Goal: Find specific page/section: Find specific page/section

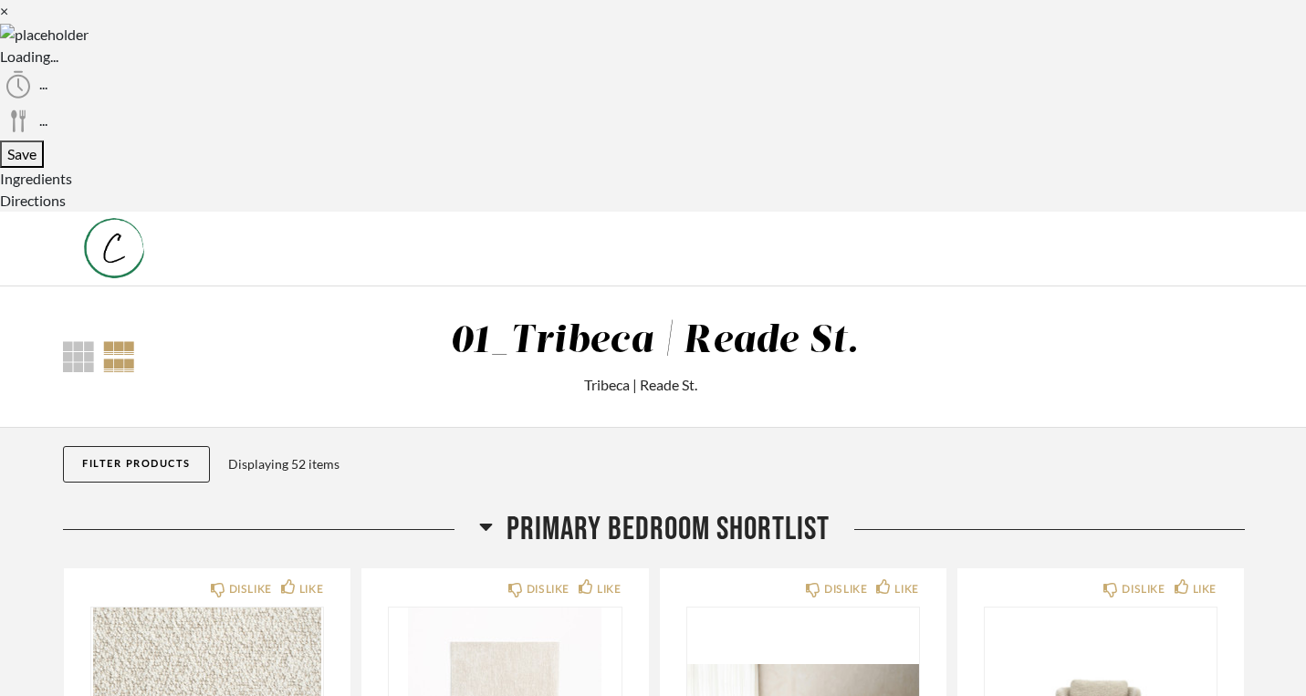
click at [63, 341] on div at bounding box center [78, 356] width 31 height 31
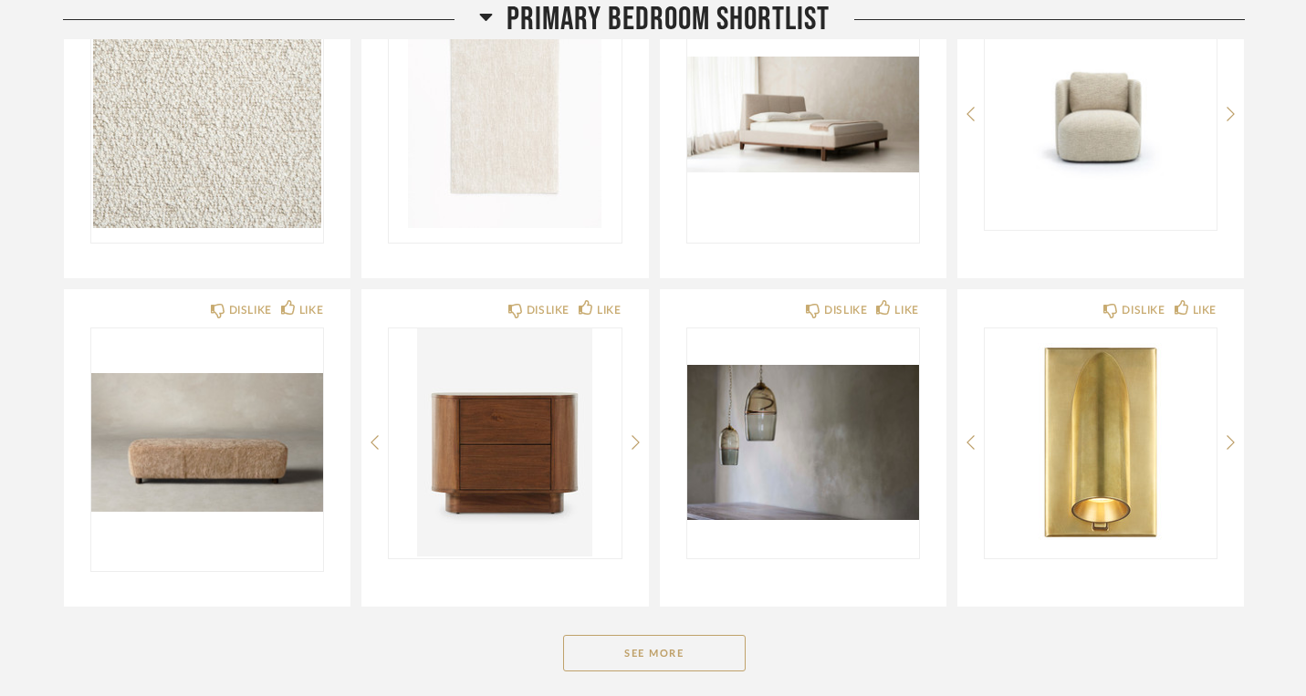
scroll to position [609, 0]
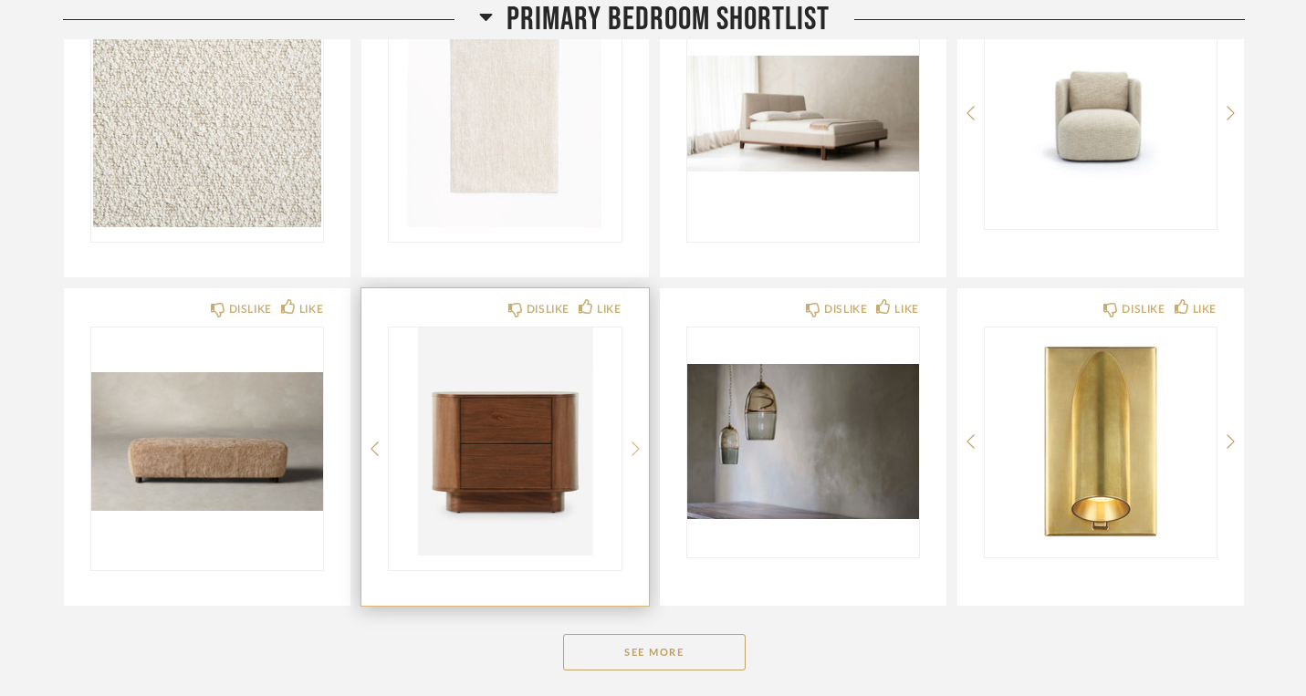
click at [631, 441] on icon at bounding box center [635, 449] width 8 height 16
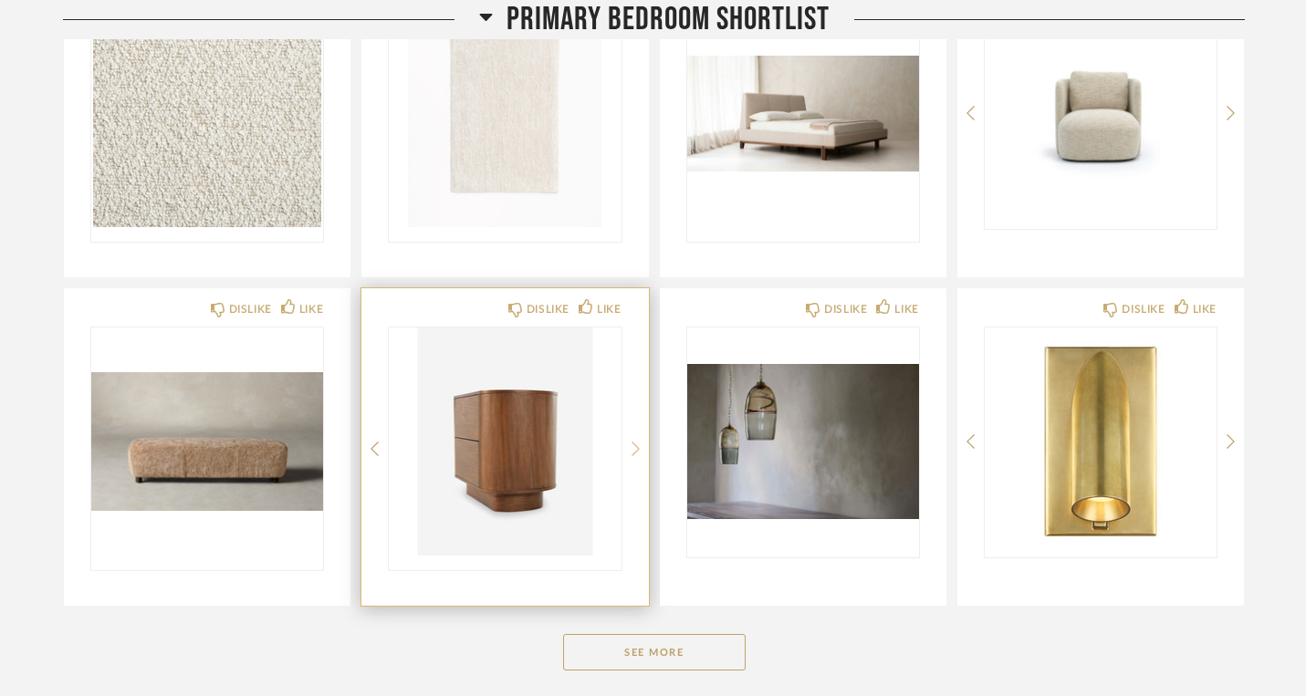
click at [631, 441] on icon at bounding box center [635, 449] width 8 height 16
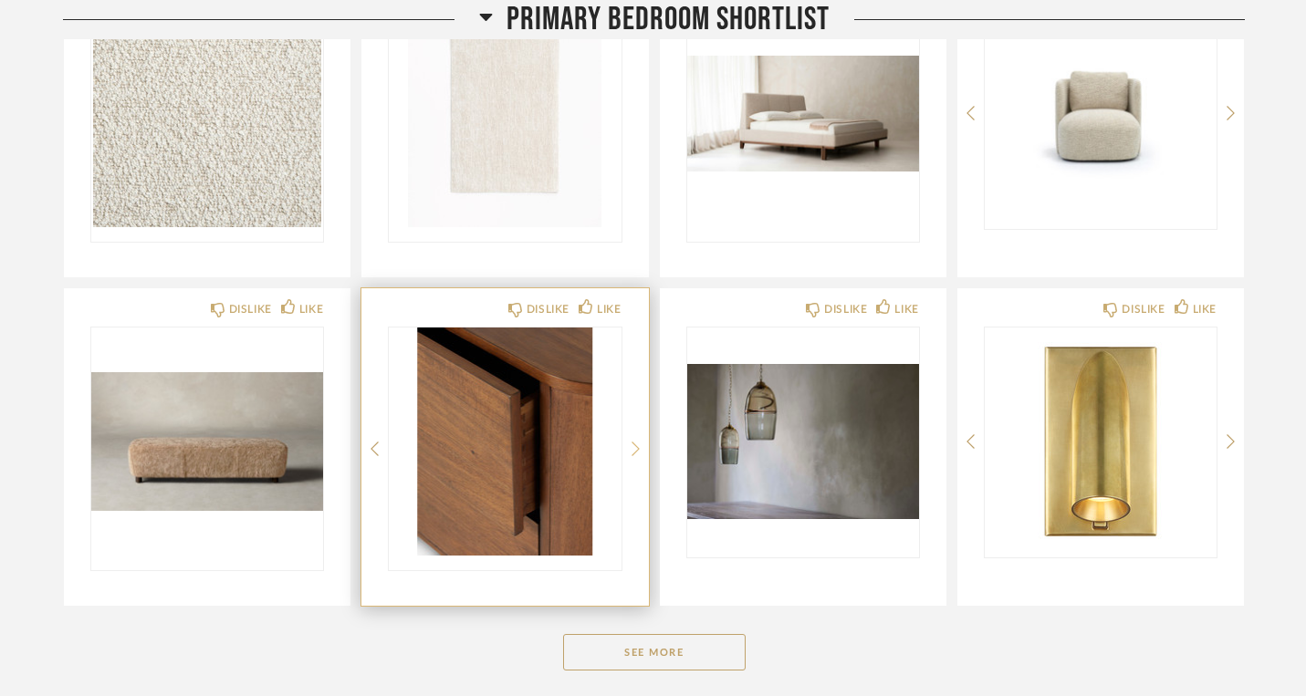
click at [631, 441] on icon at bounding box center [635, 449] width 8 height 16
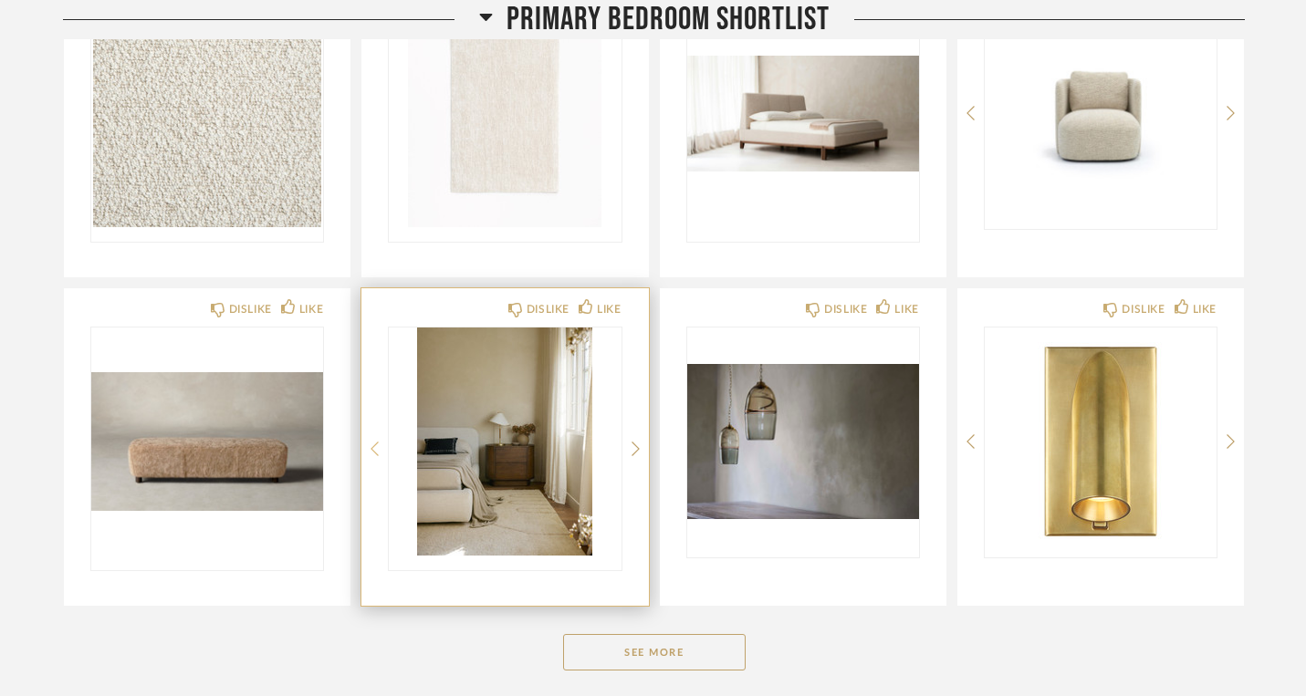
click at [370, 441] on icon at bounding box center [374, 449] width 8 height 16
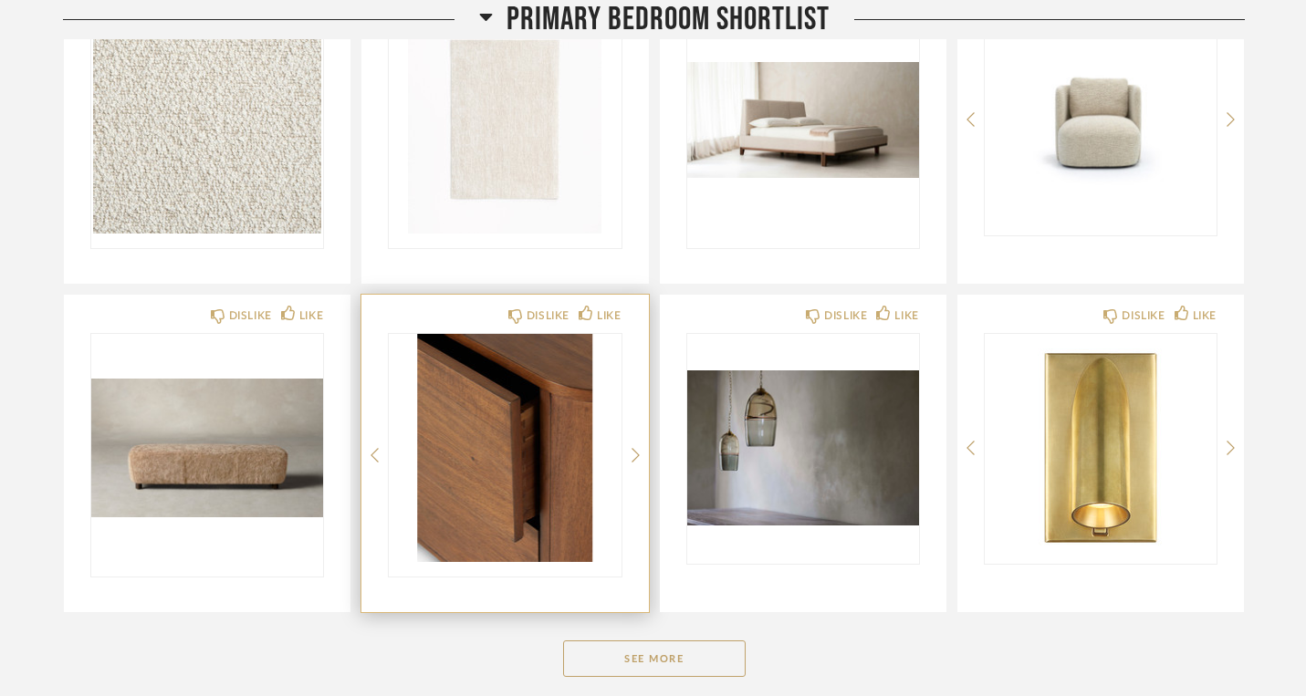
scroll to position [580, 0]
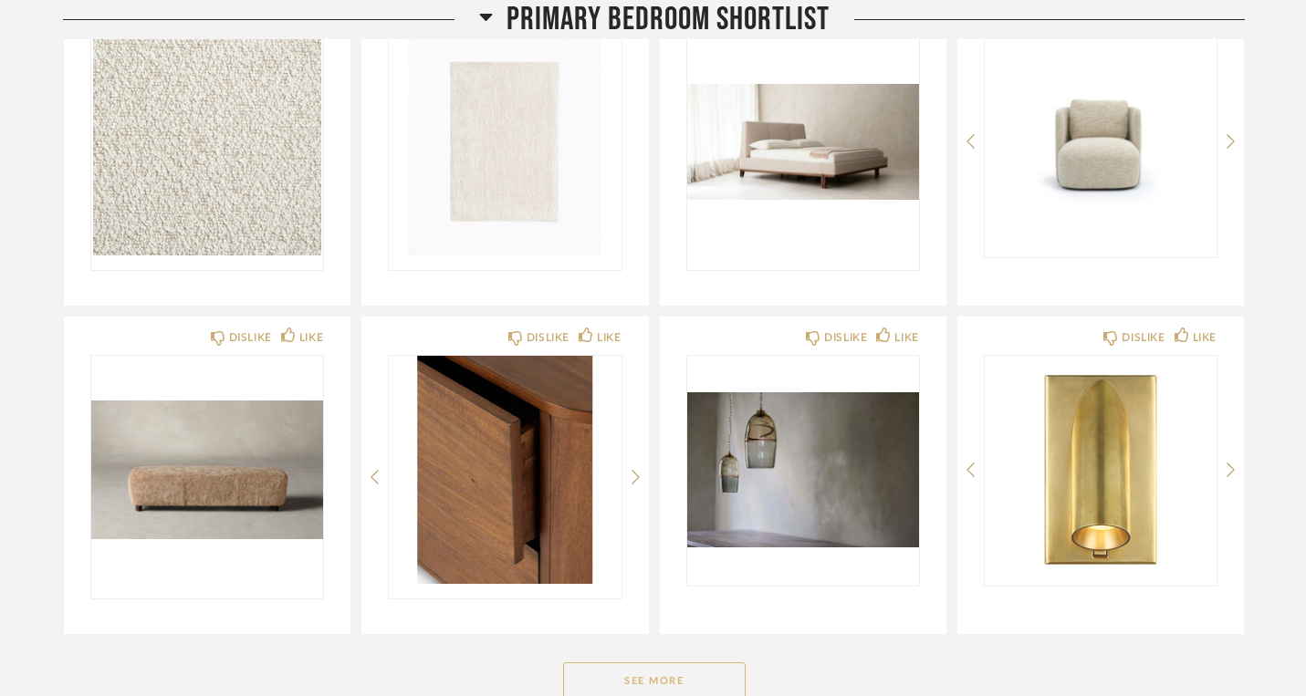
click at [649, 662] on button "See More" at bounding box center [654, 680] width 182 height 36
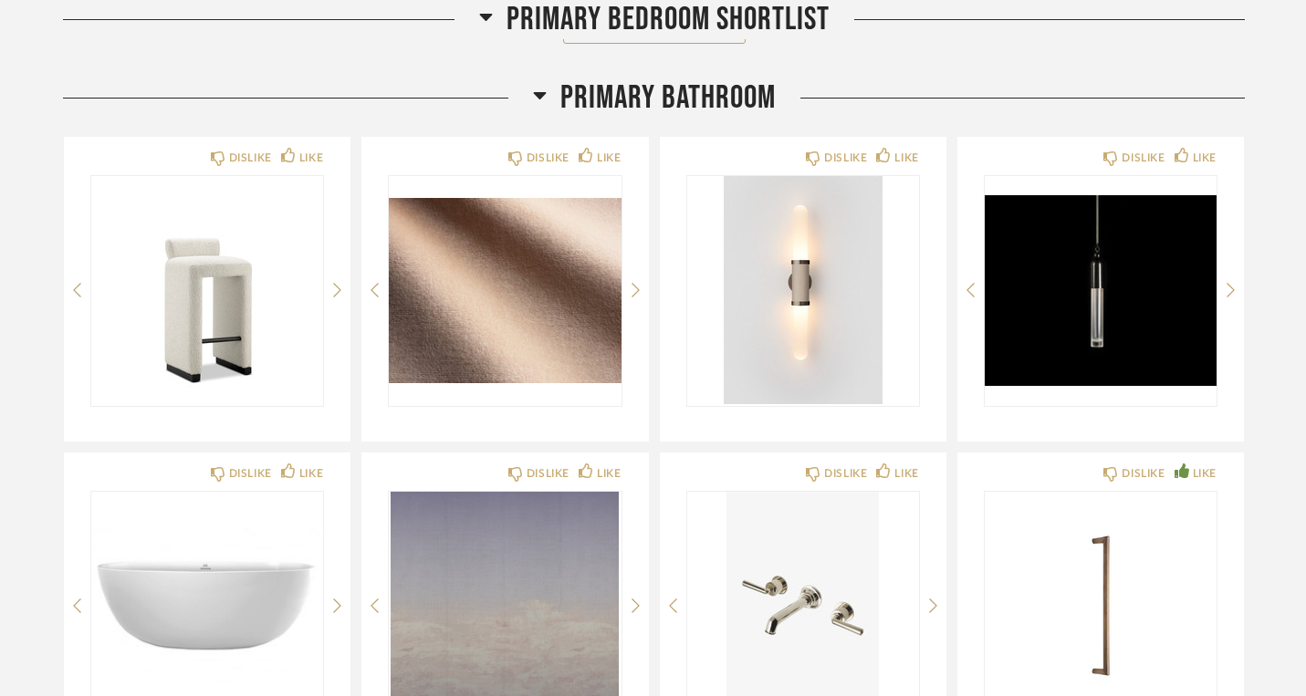
scroll to position [1555, 0]
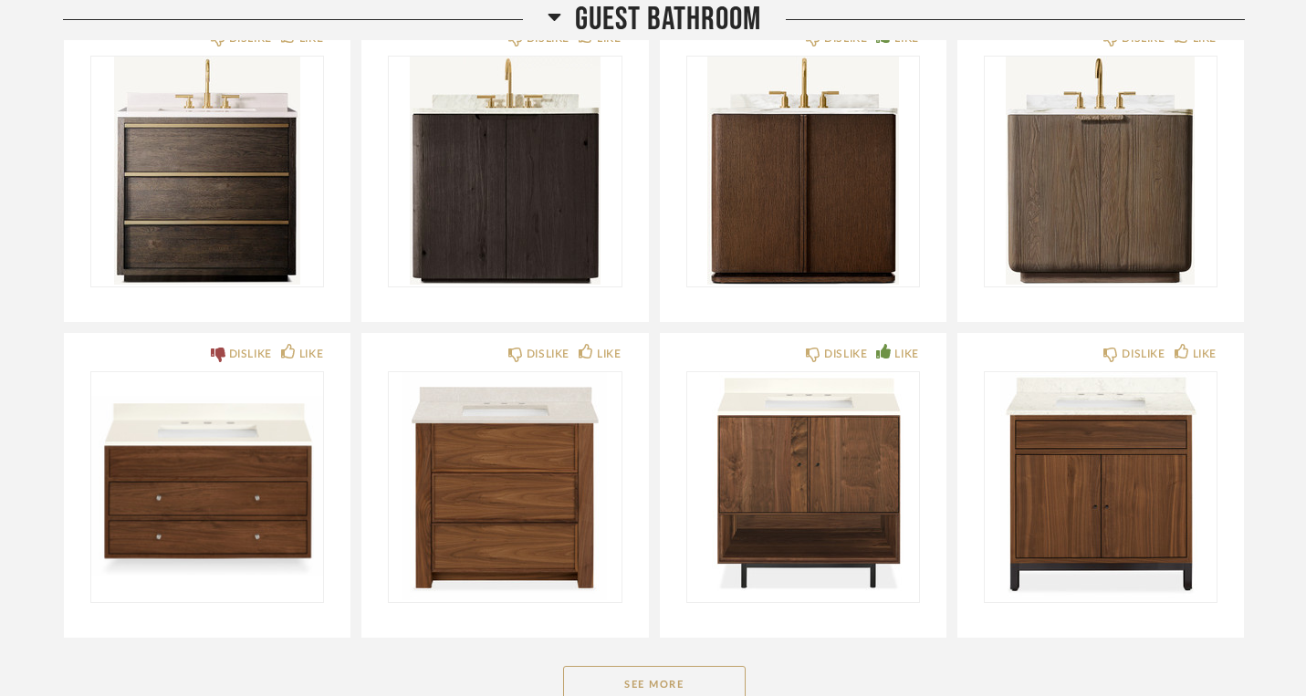
scroll to position [3082, 0]
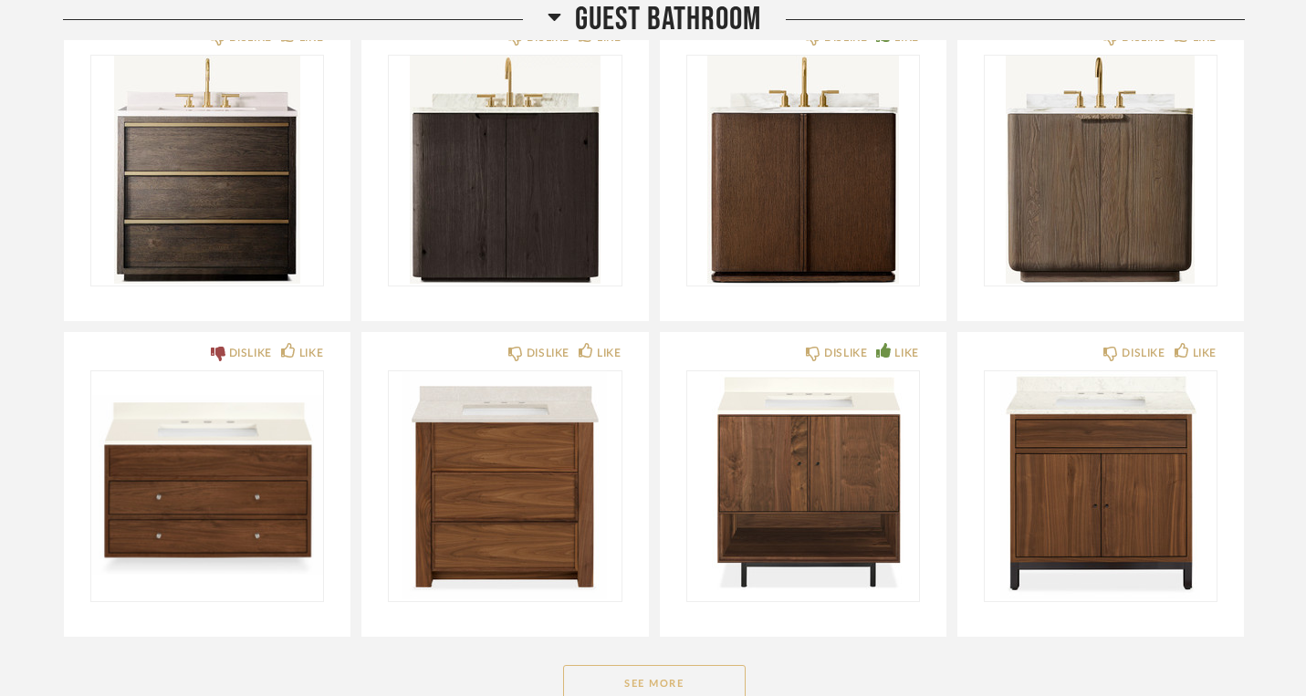
click at [662, 665] on button "See More" at bounding box center [654, 683] width 182 height 36
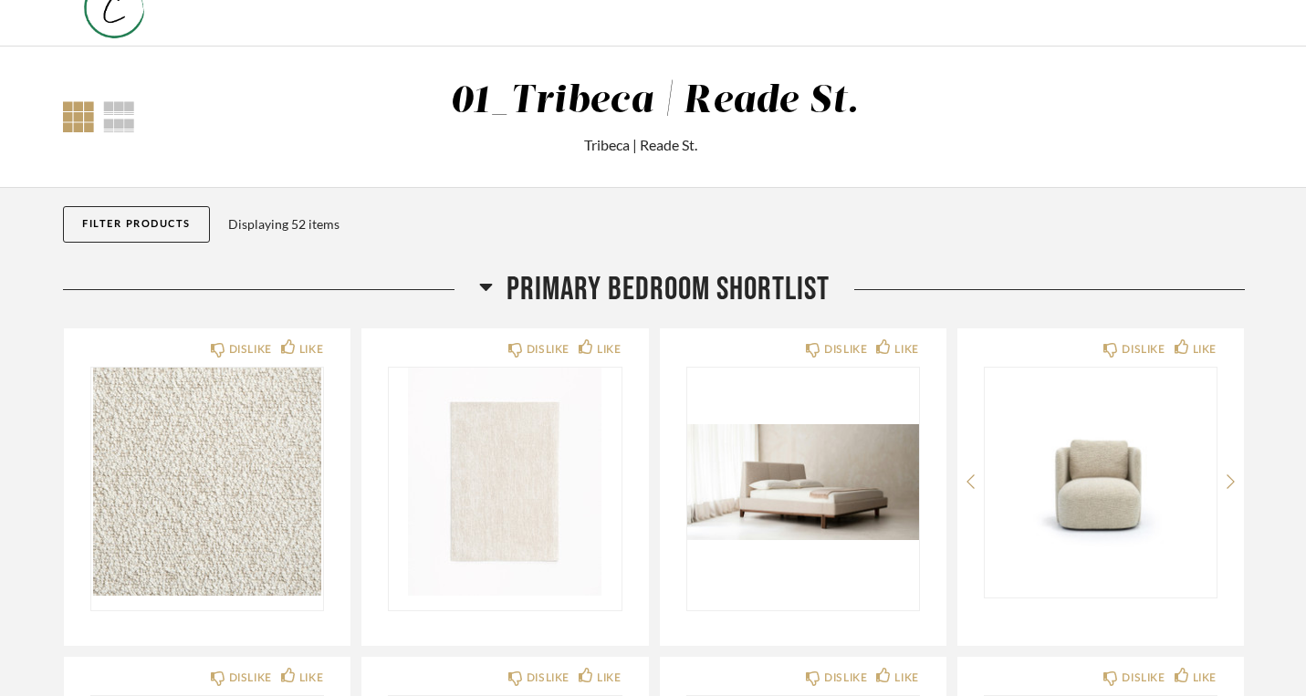
scroll to position [0, 0]
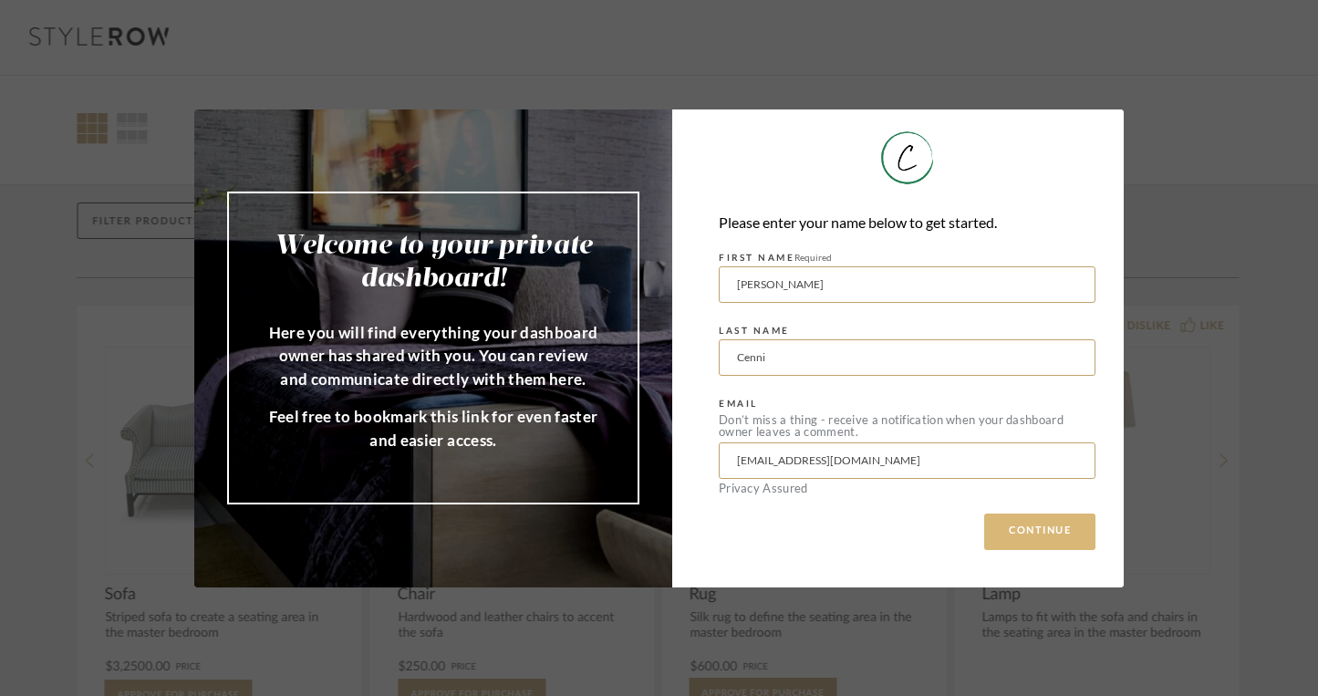
click at [1056, 532] on button "CONTINUE" at bounding box center [1039, 532] width 111 height 36
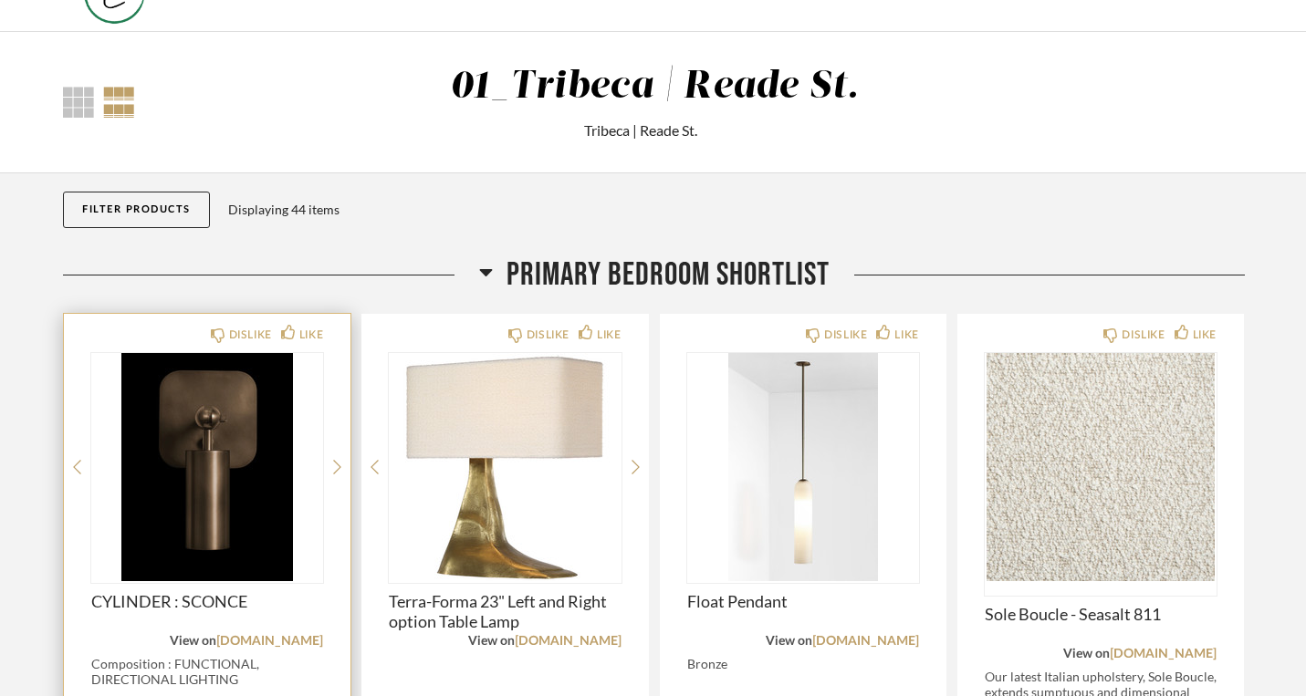
scroll to position [268, 0]
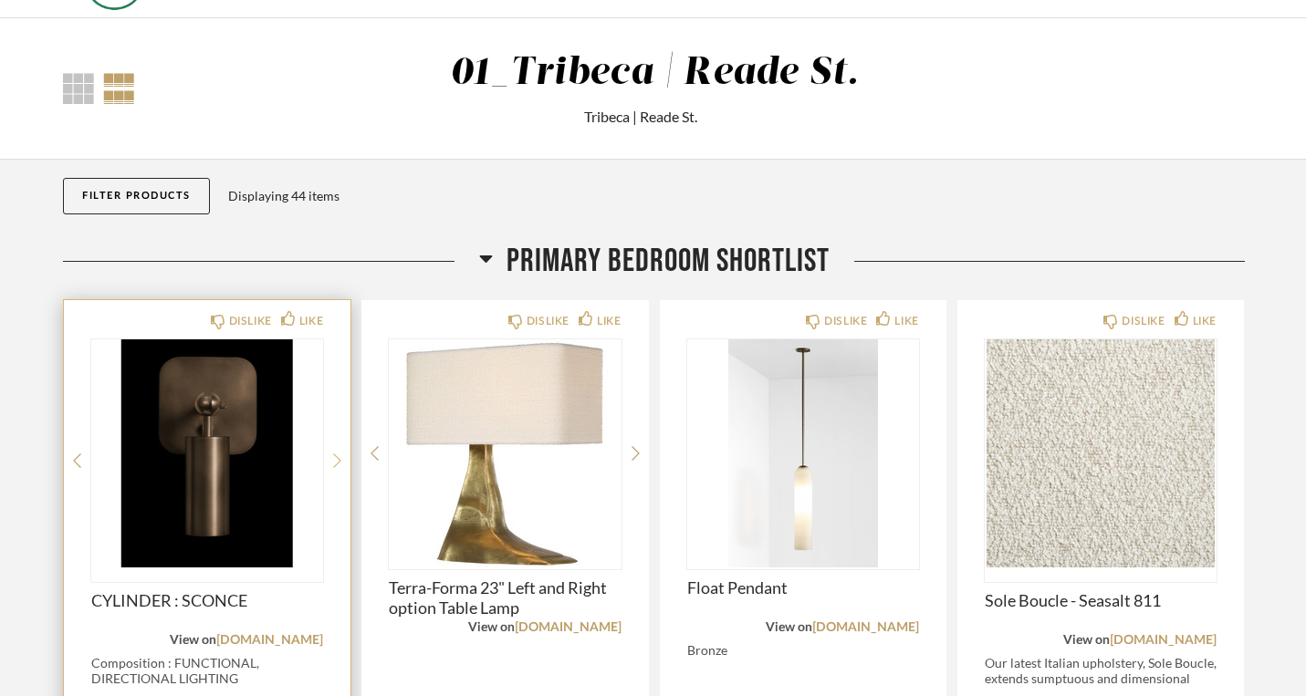
click at [333, 339] on div at bounding box center [337, 460] width 8 height 243
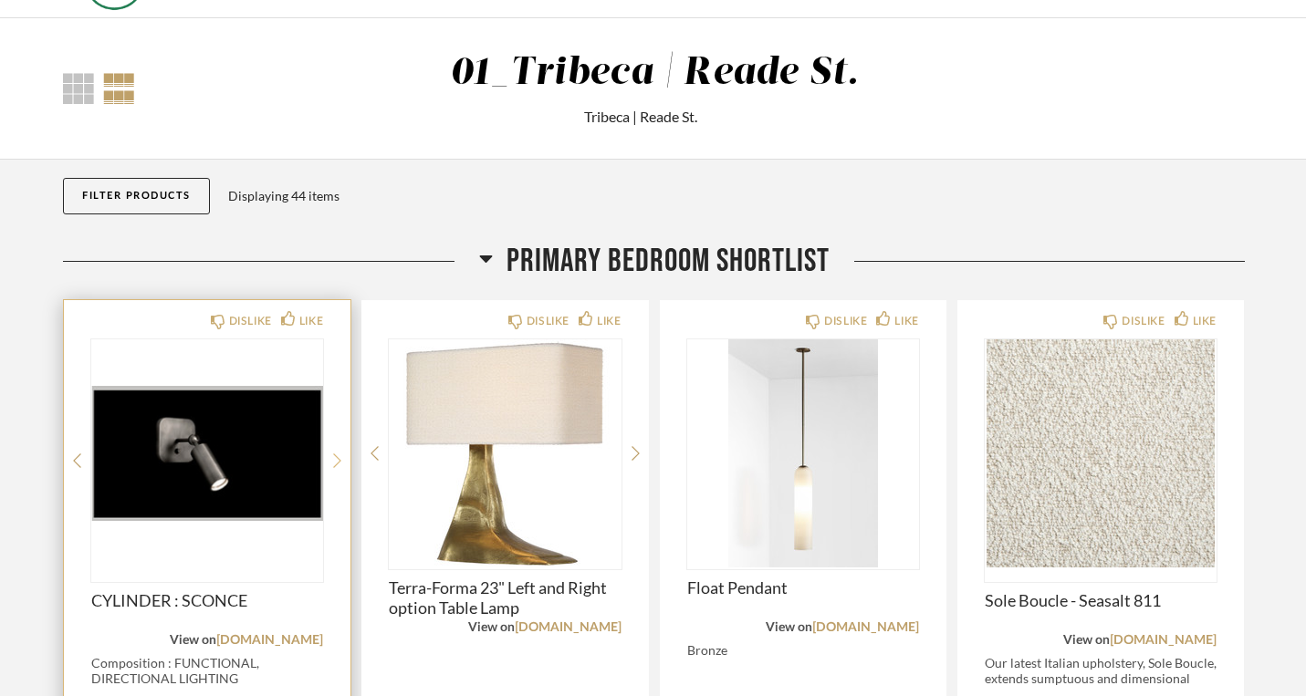
click at [333, 453] on icon at bounding box center [337, 461] width 8 height 16
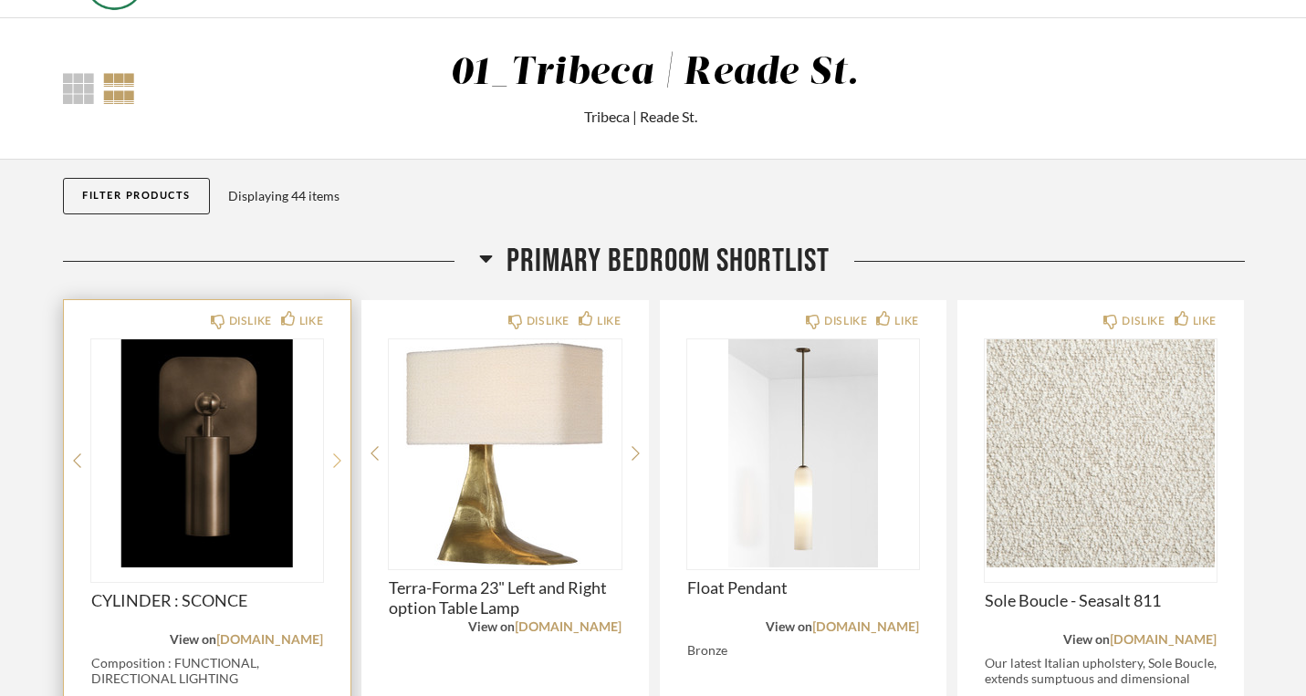
click at [333, 453] on icon at bounding box center [337, 461] width 8 height 16
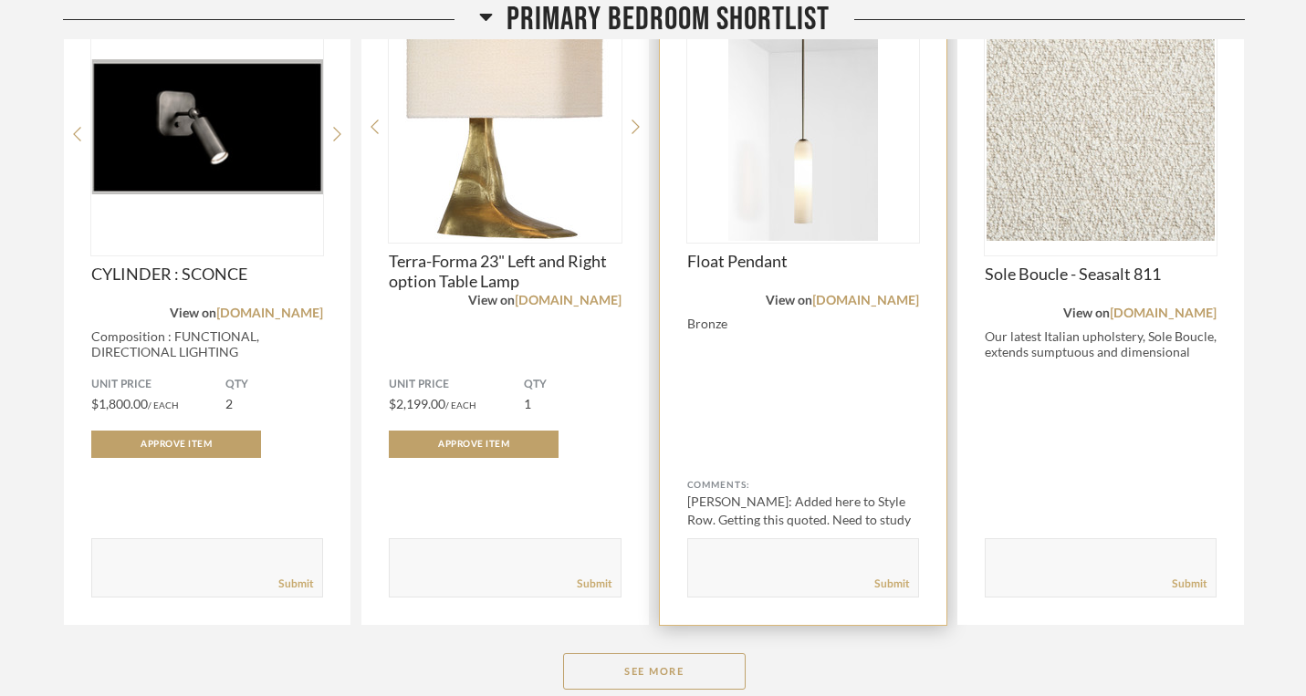
scroll to position [601, 0]
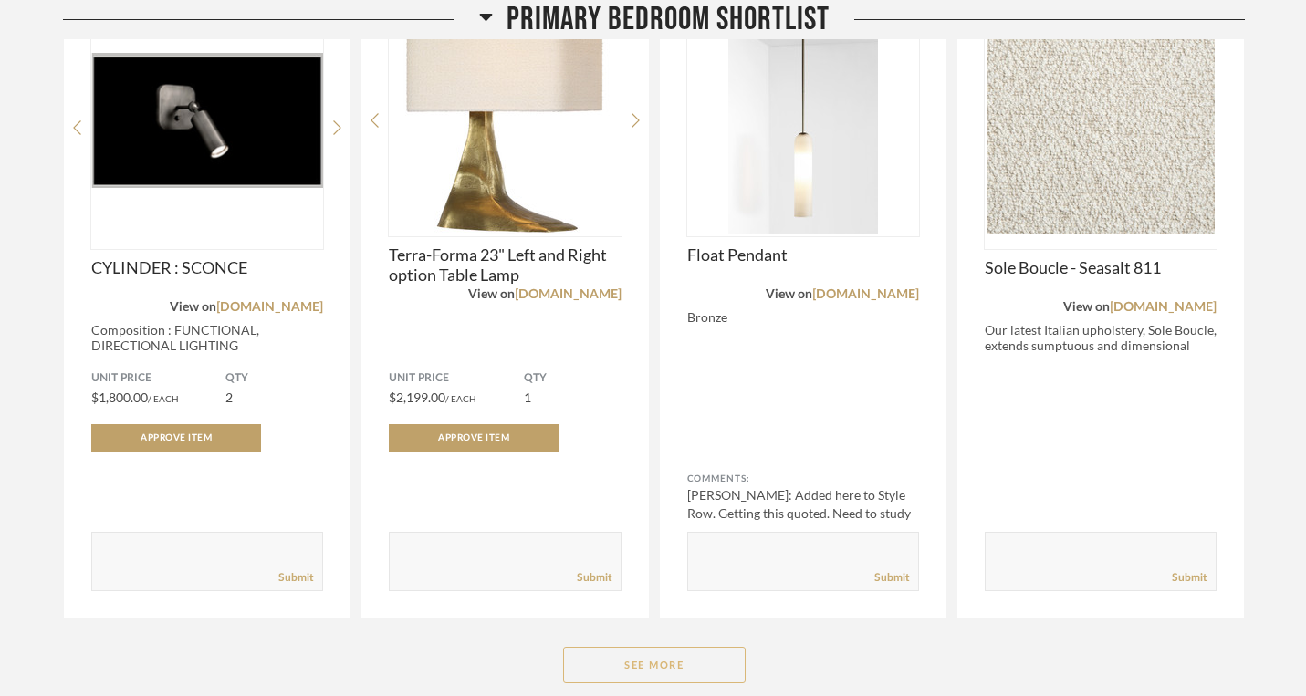
click at [653, 647] on button "See More" at bounding box center [654, 665] width 182 height 36
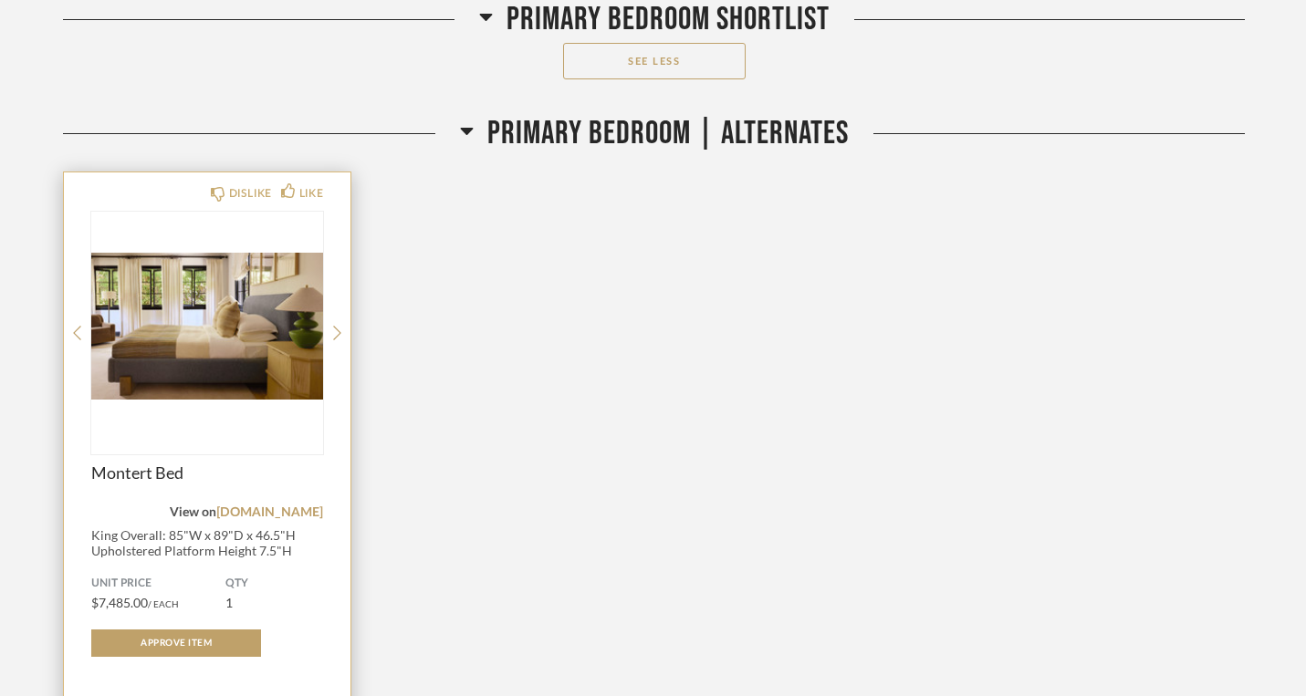
scroll to position [2464, 0]
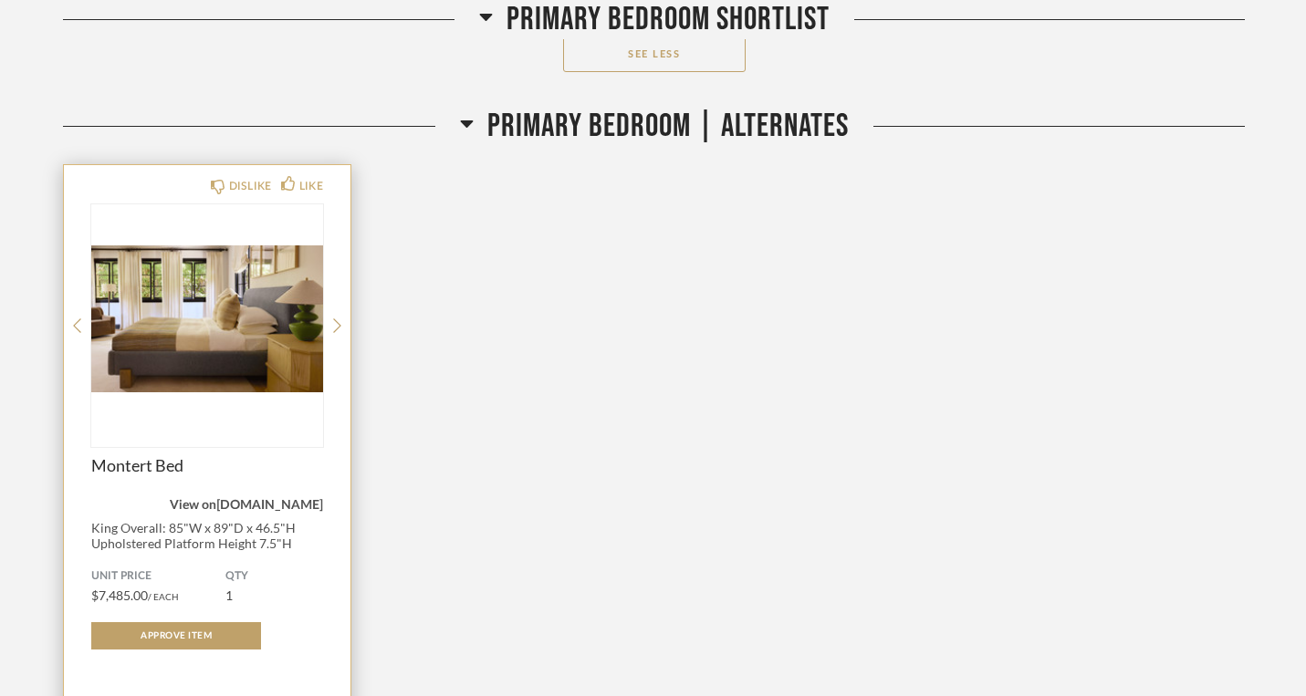
click at [245, 499] on link "[DOMAIN_NAME]" at bounding box center [269, 505] width 107 height 13
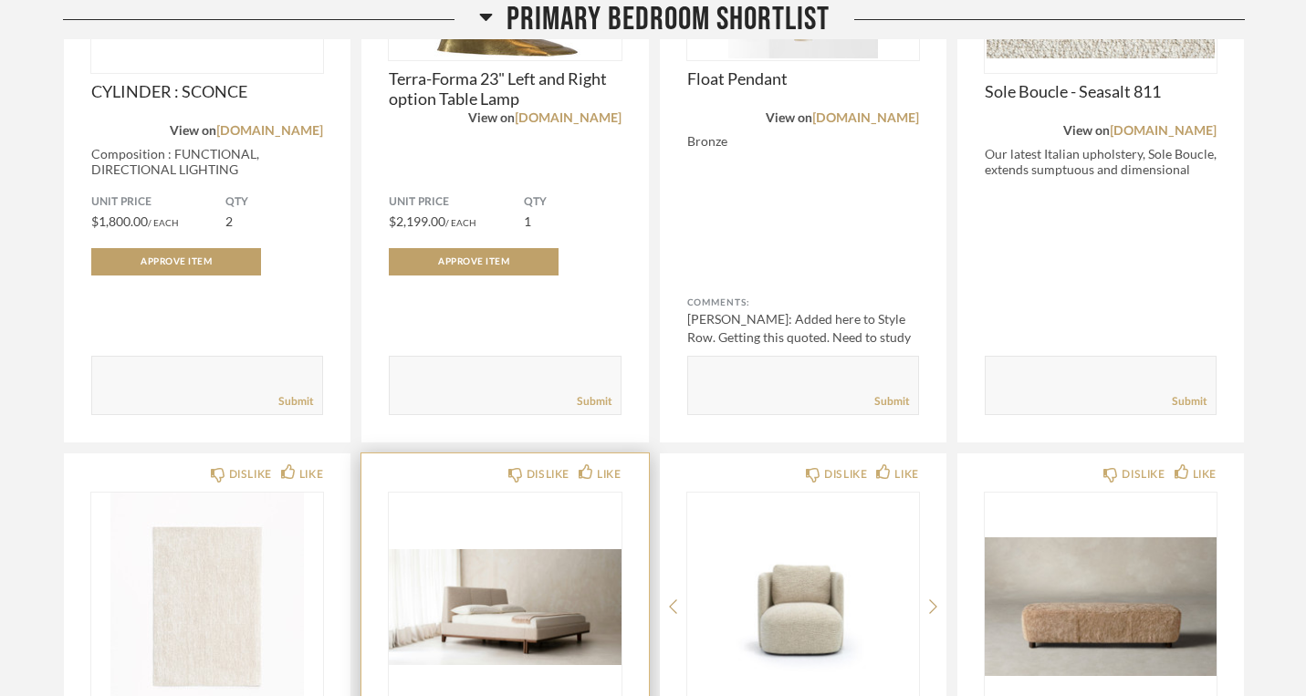
scroll to position [857, 0]
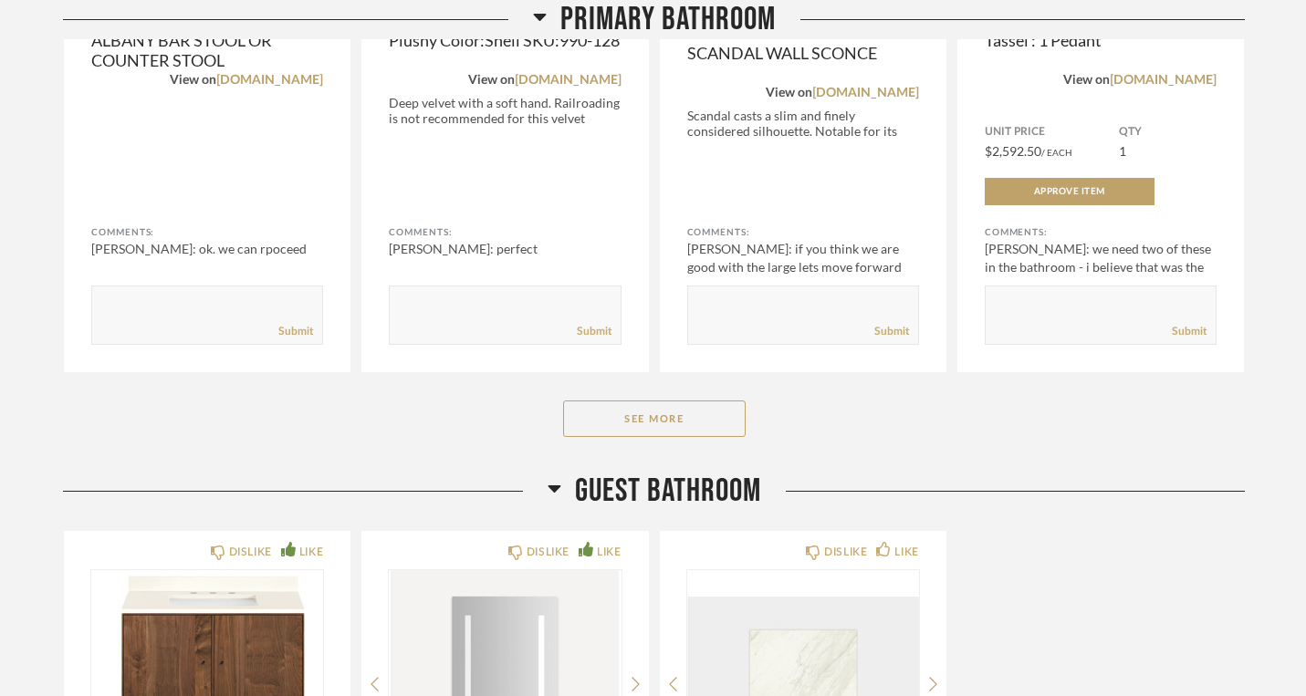
scroll to position [3643, 0]
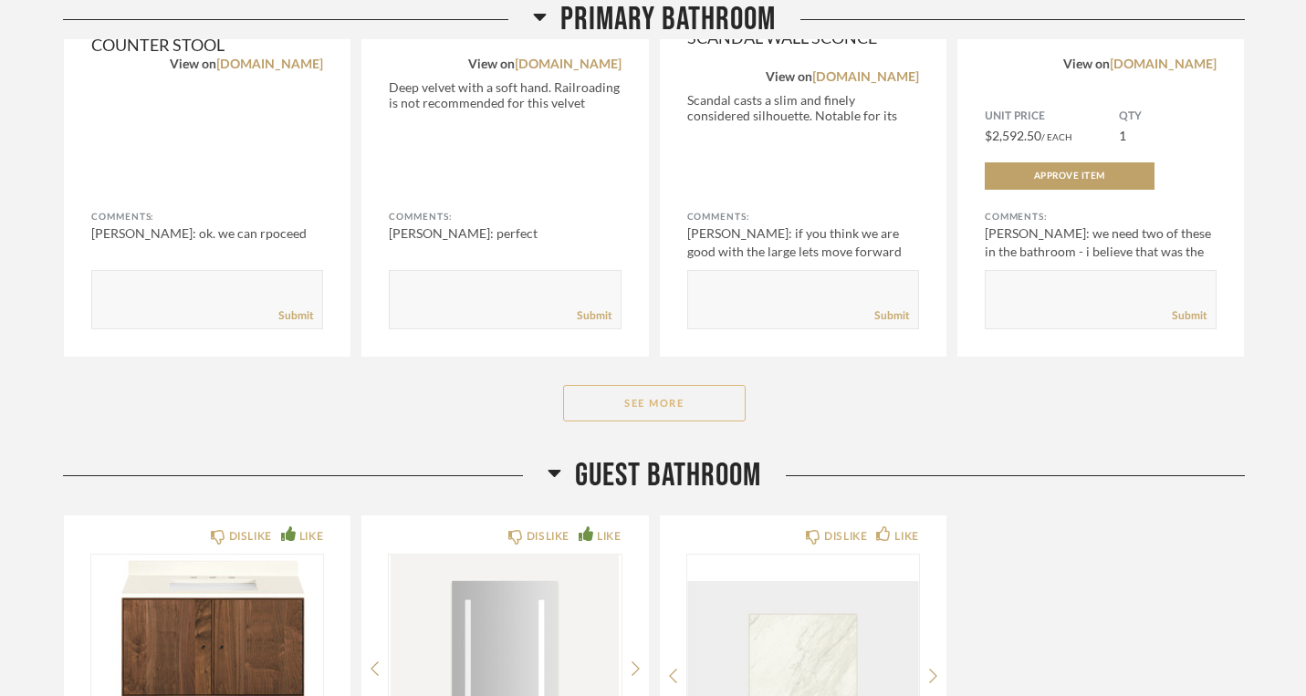
click at [670, 385] on button "See More" at bounding box center [654, 403] width 182 height 36
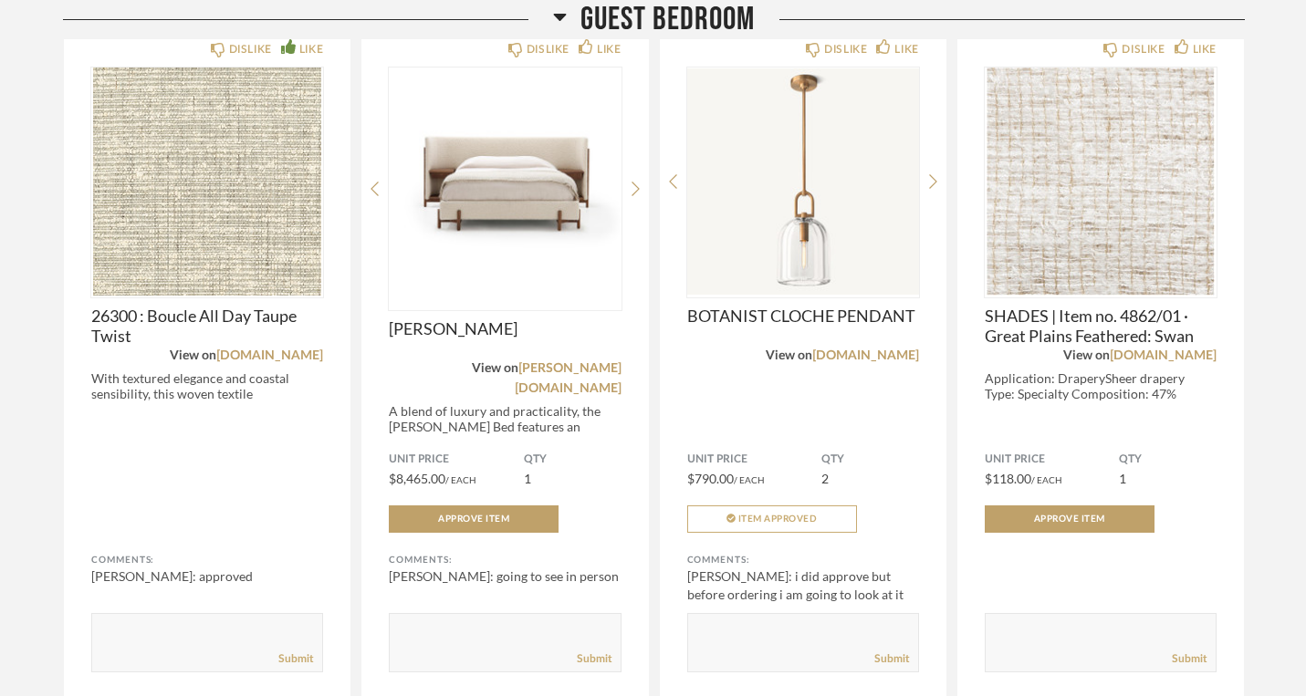
scroll to position [6653, 0]
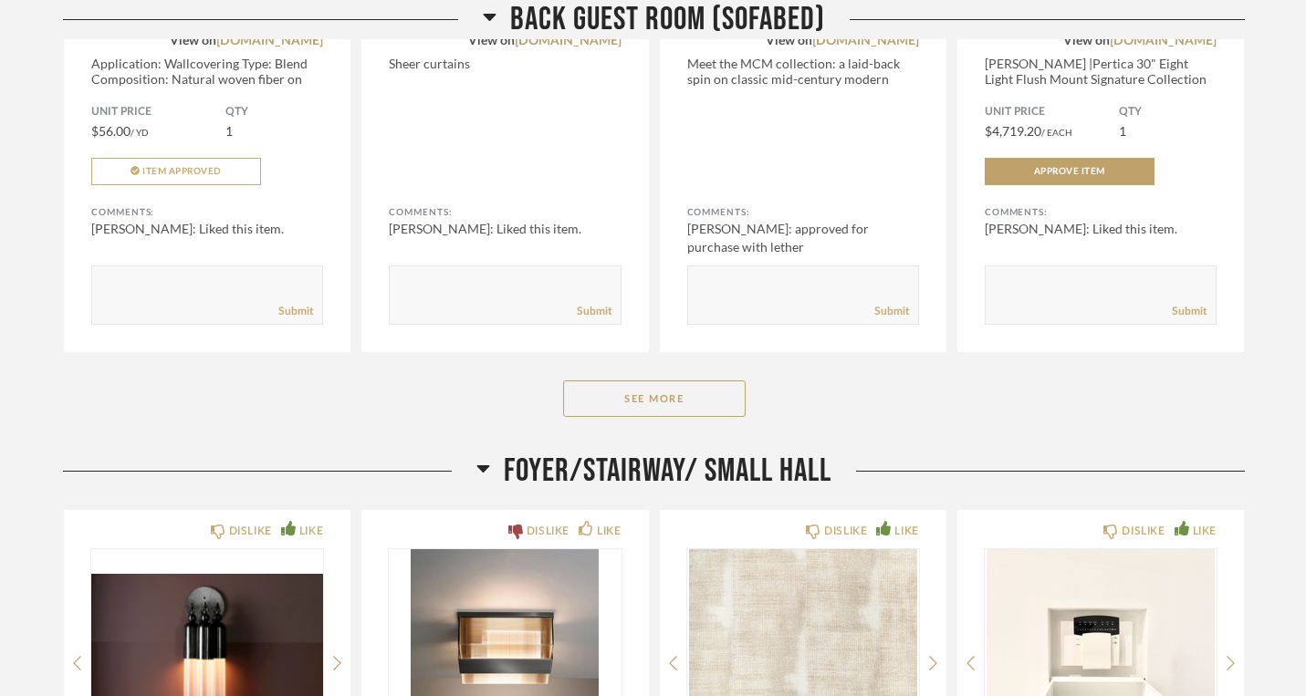
scroll to position [8421, 0]
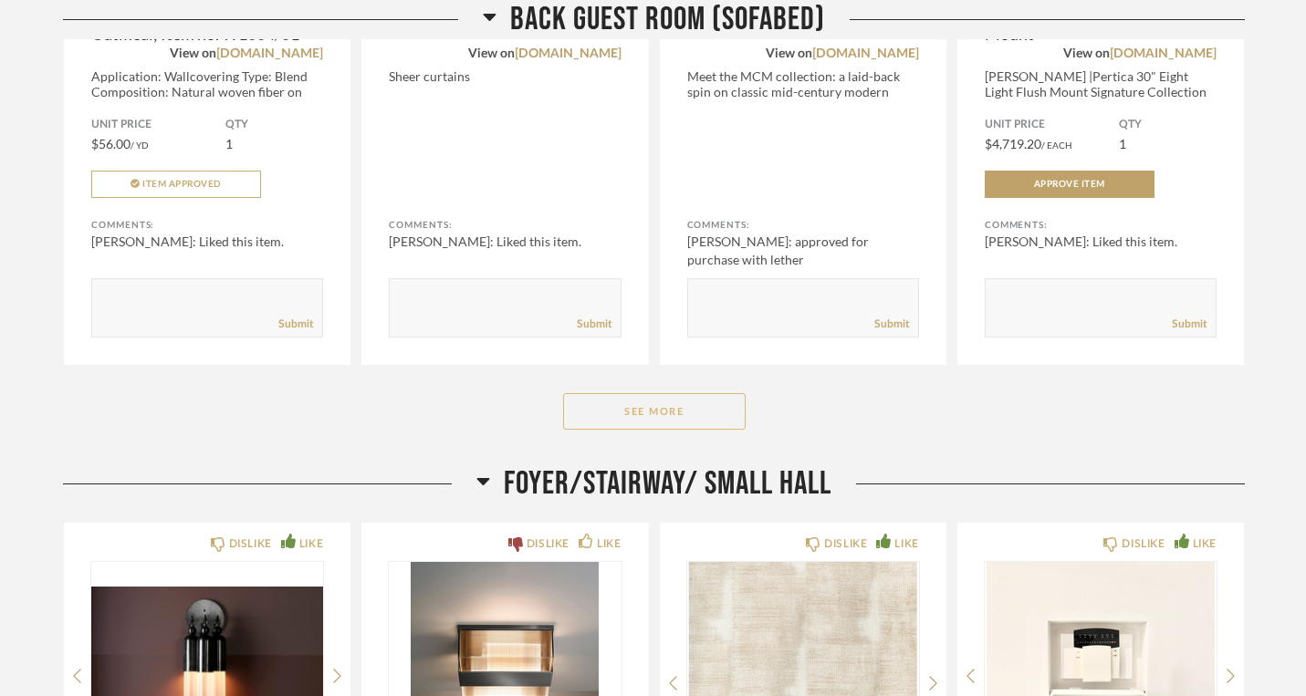
click at [651, 393] on button "See More" at bounding box center [654, 411] width 182 height 36
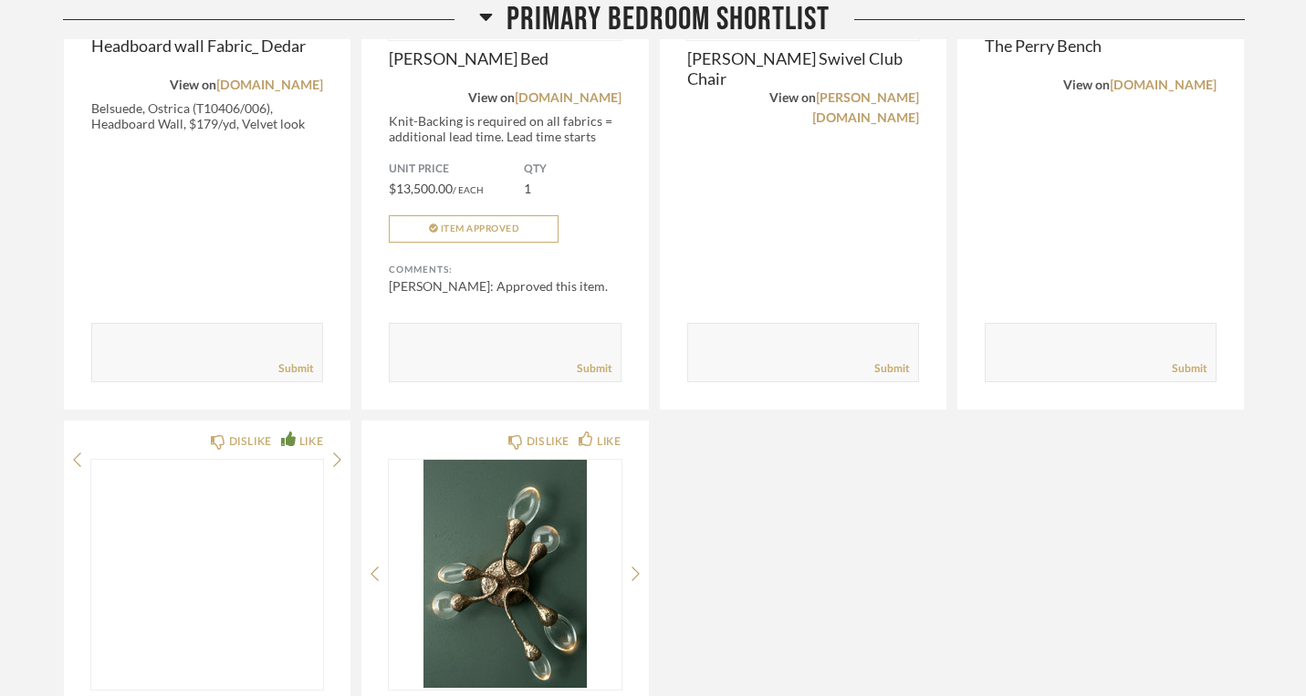
scroll to position [1433, 0]
